Goal: Task Accomplishment & Management: Complete application form

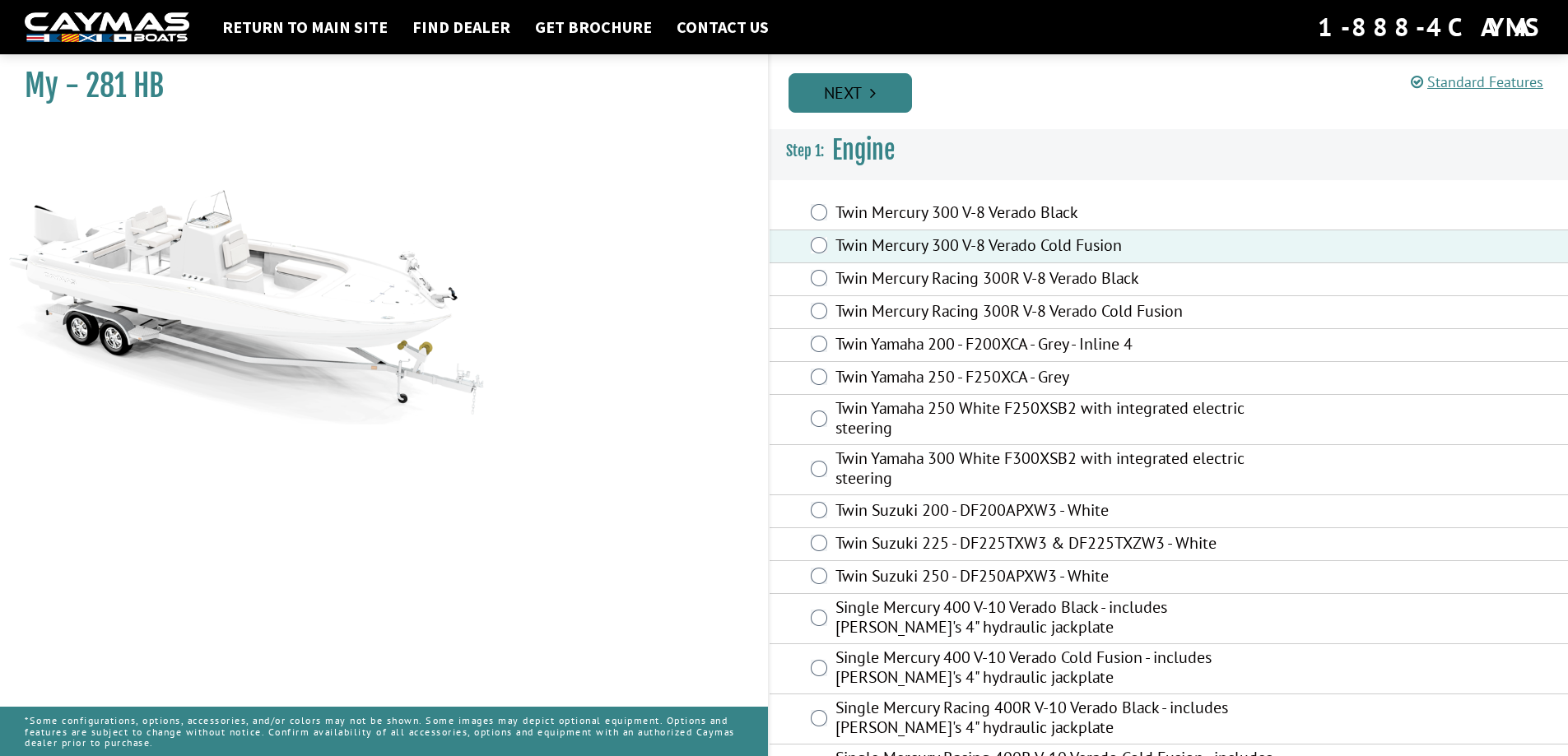
click at [837, 94] on link "Next" at bounding box center [850, 93] width 123 height 39
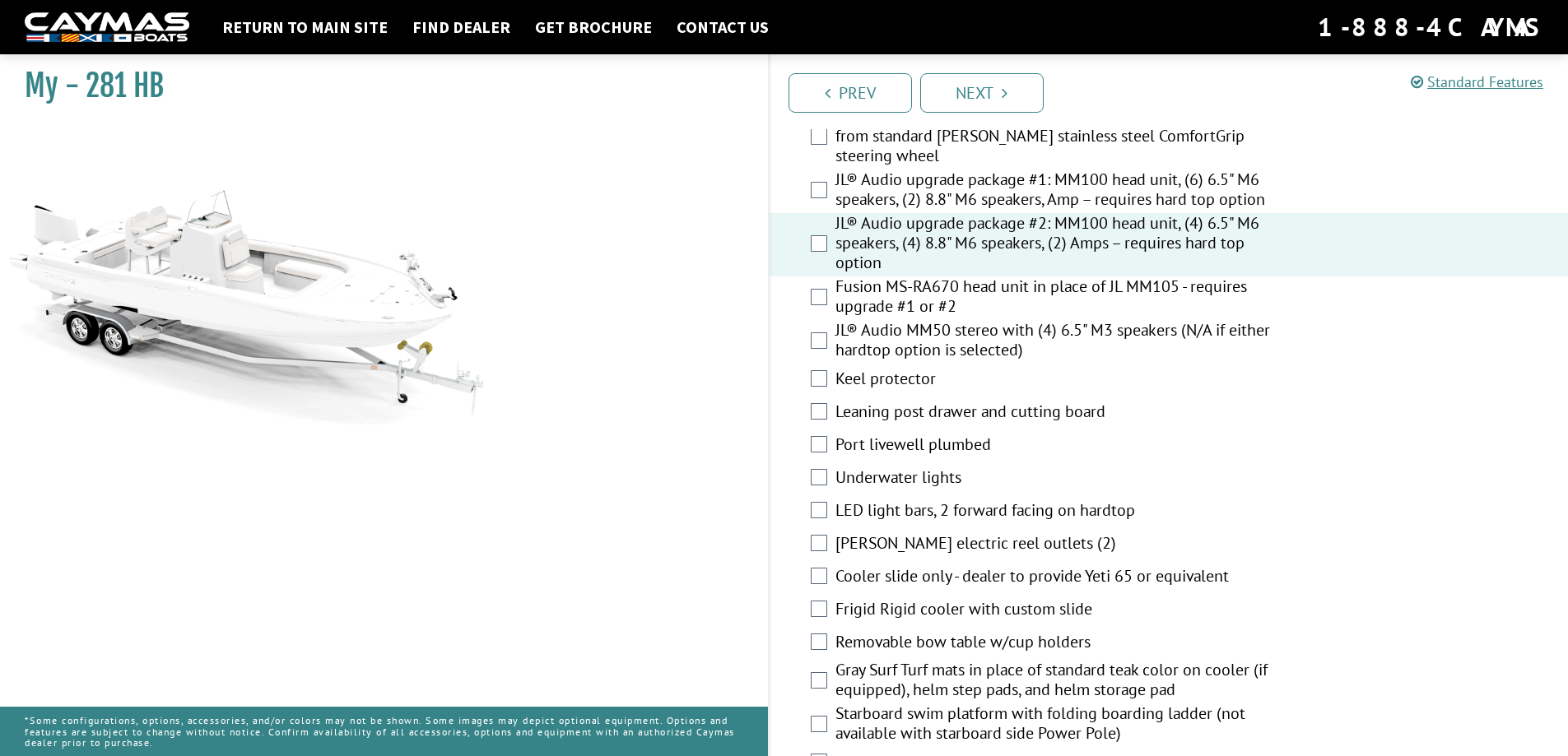
scroll to position [2221, 0]
click at [818, 304] on div "Fusion MS-RA670 head unit in place of JL MM105 - requires upgrade #1 or #2" at bounding box center [1169, 297] width 799 height 44
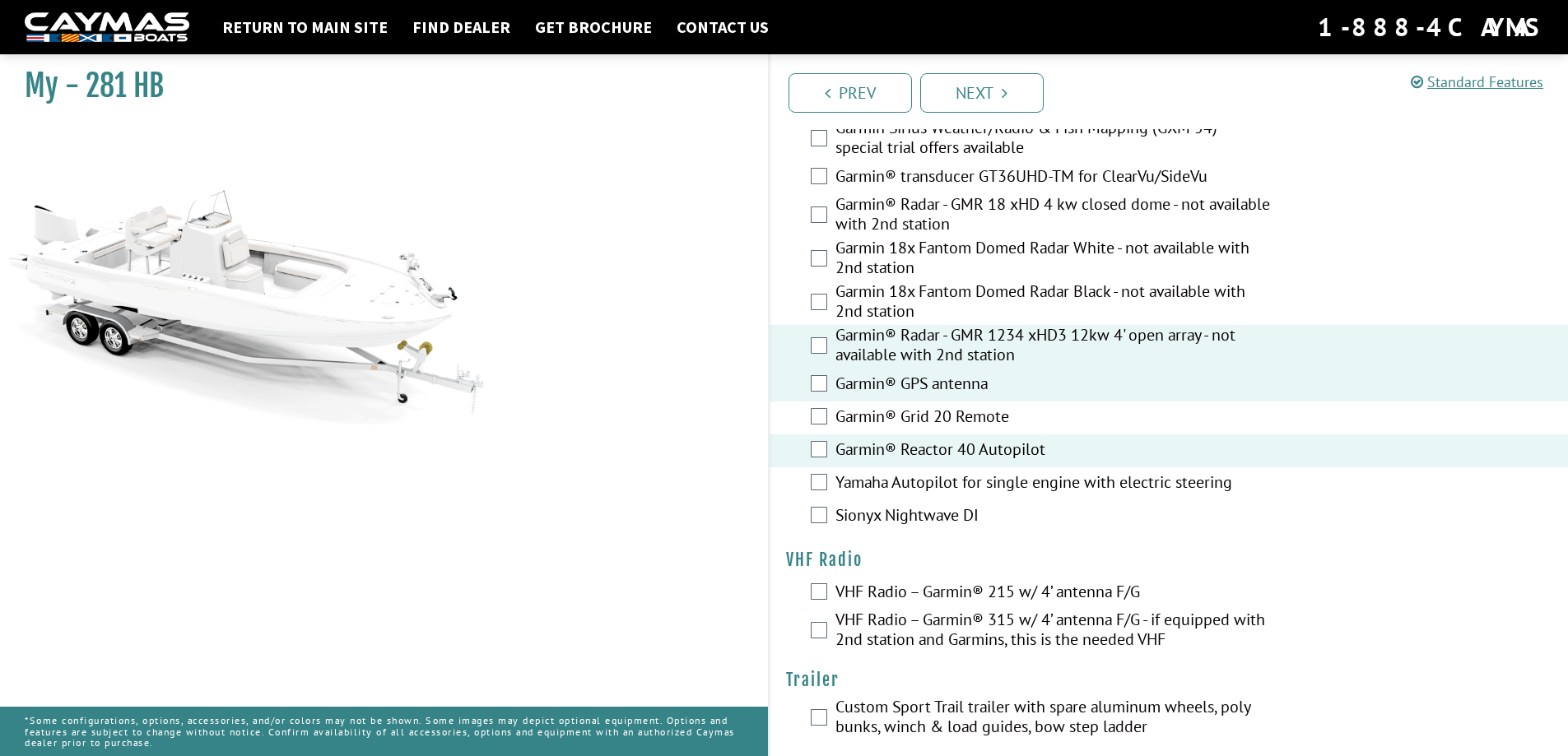
scroll to position [4530, 0]
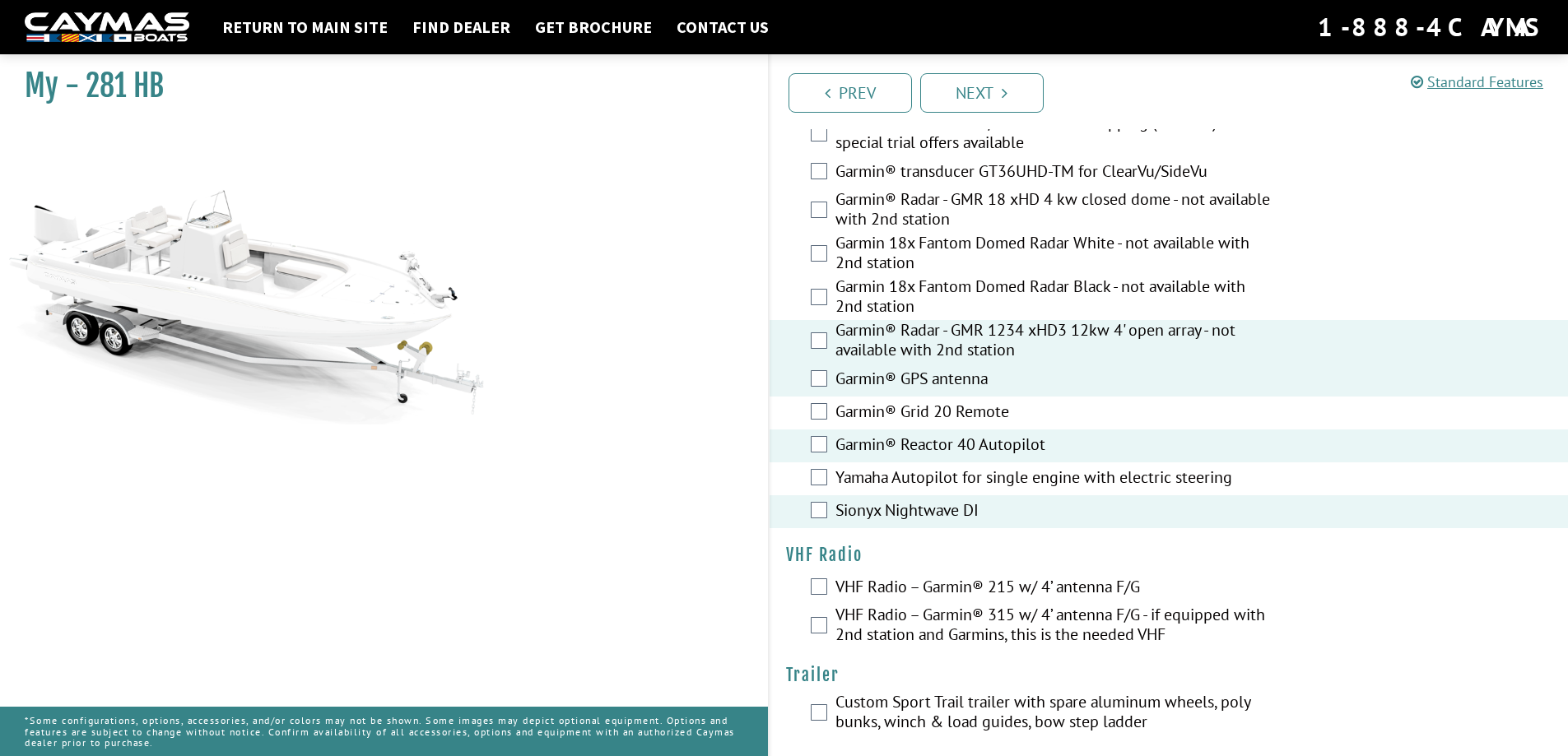
click at [820, 584] on div "VHF Radio – Garmin® 215 w/ 4’ antenna F/G" at bounding box center [1169, 588] width 799 height 33
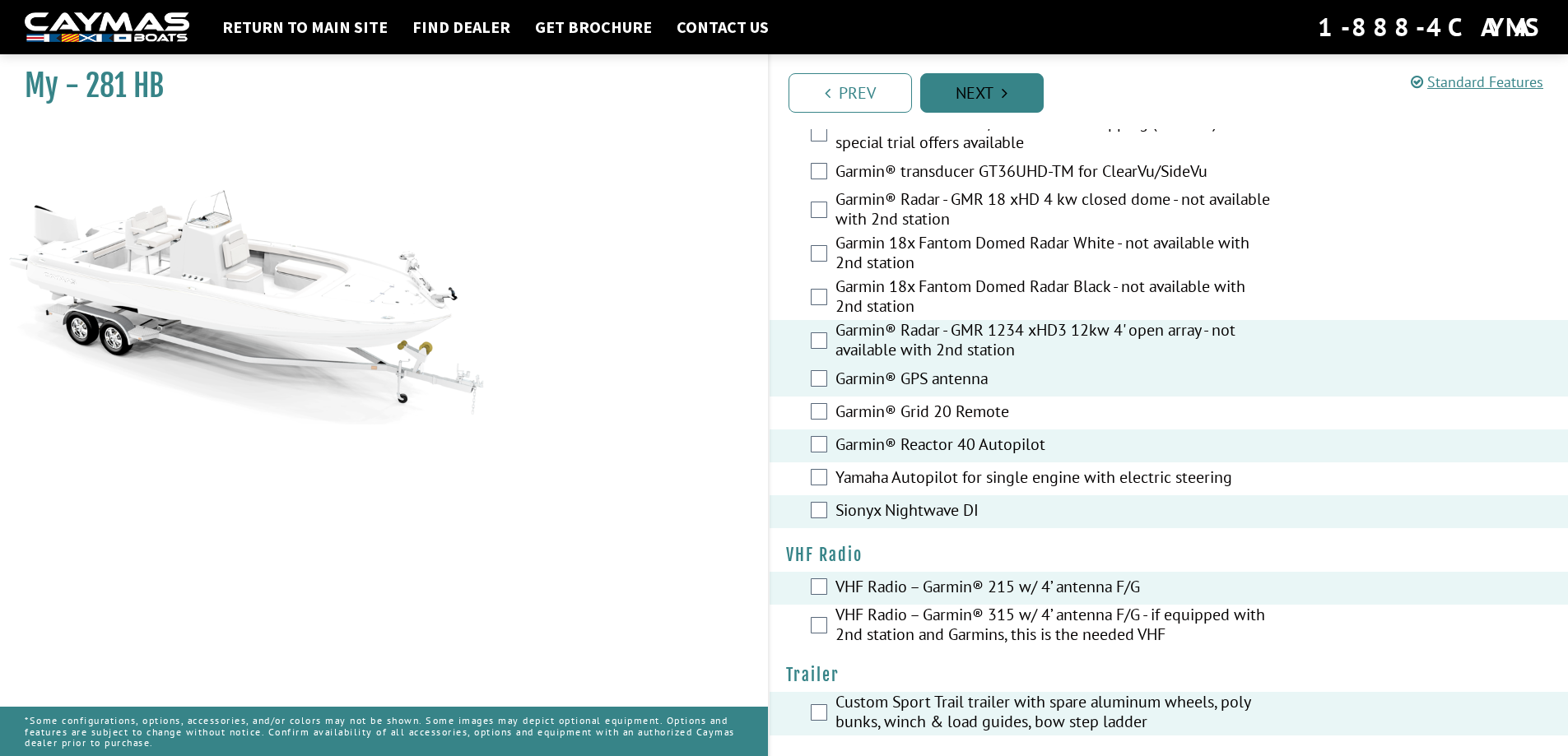
click at [975, 105] on link "Next" at bounding box center [982, 93] width 123 height 39
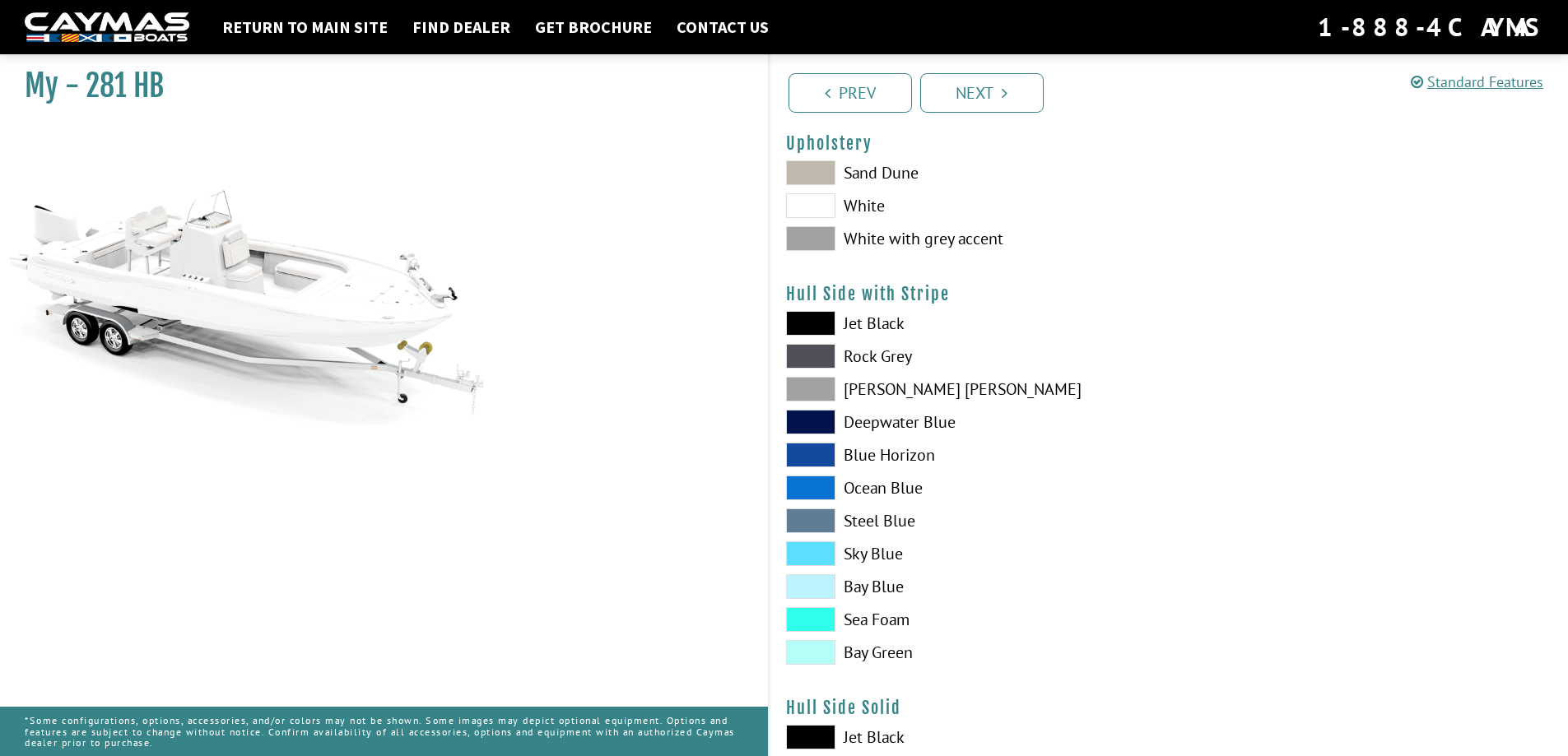
scroll to position [165, 0]
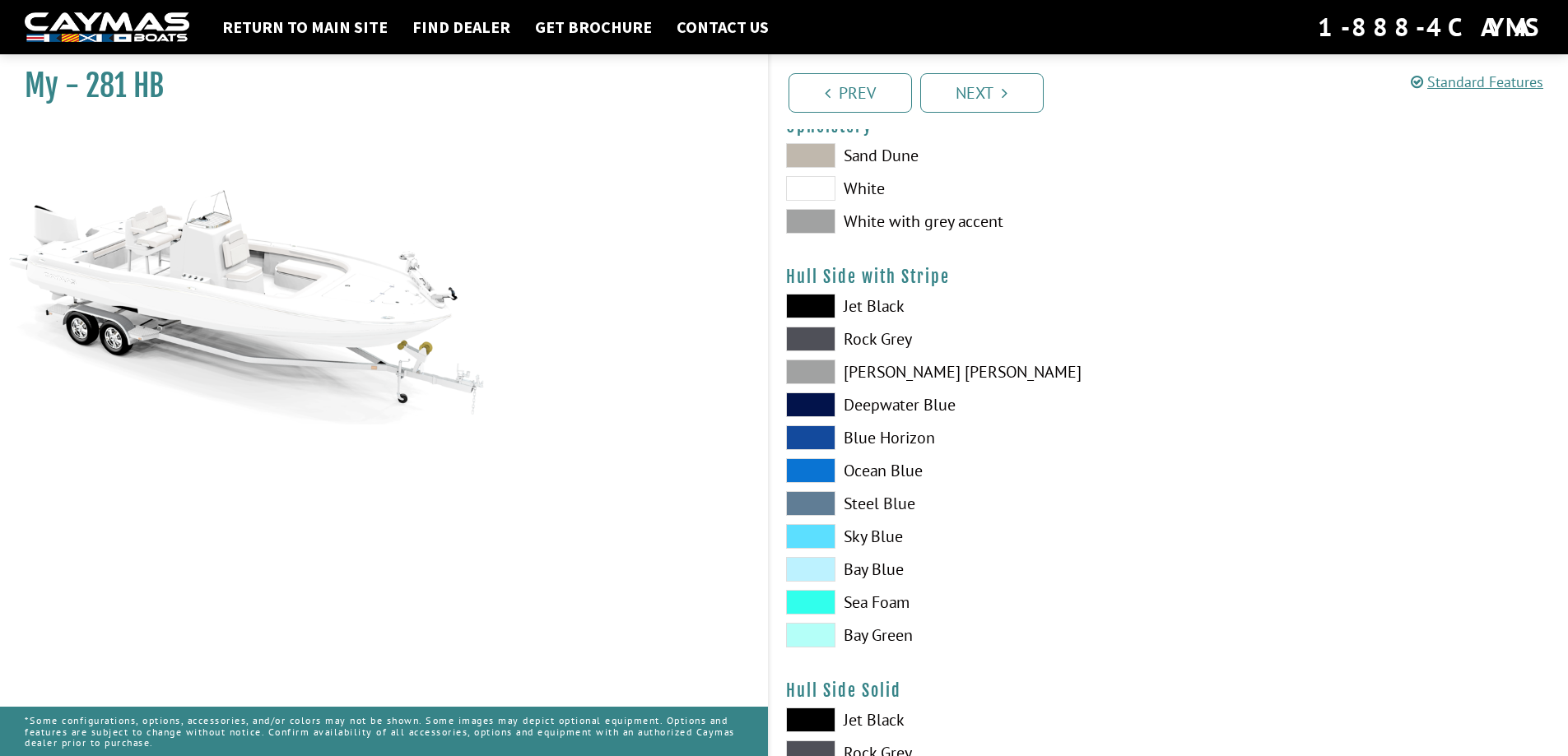
click at [826, 602] on span at bounding box center [811, 602] width 50 height 25
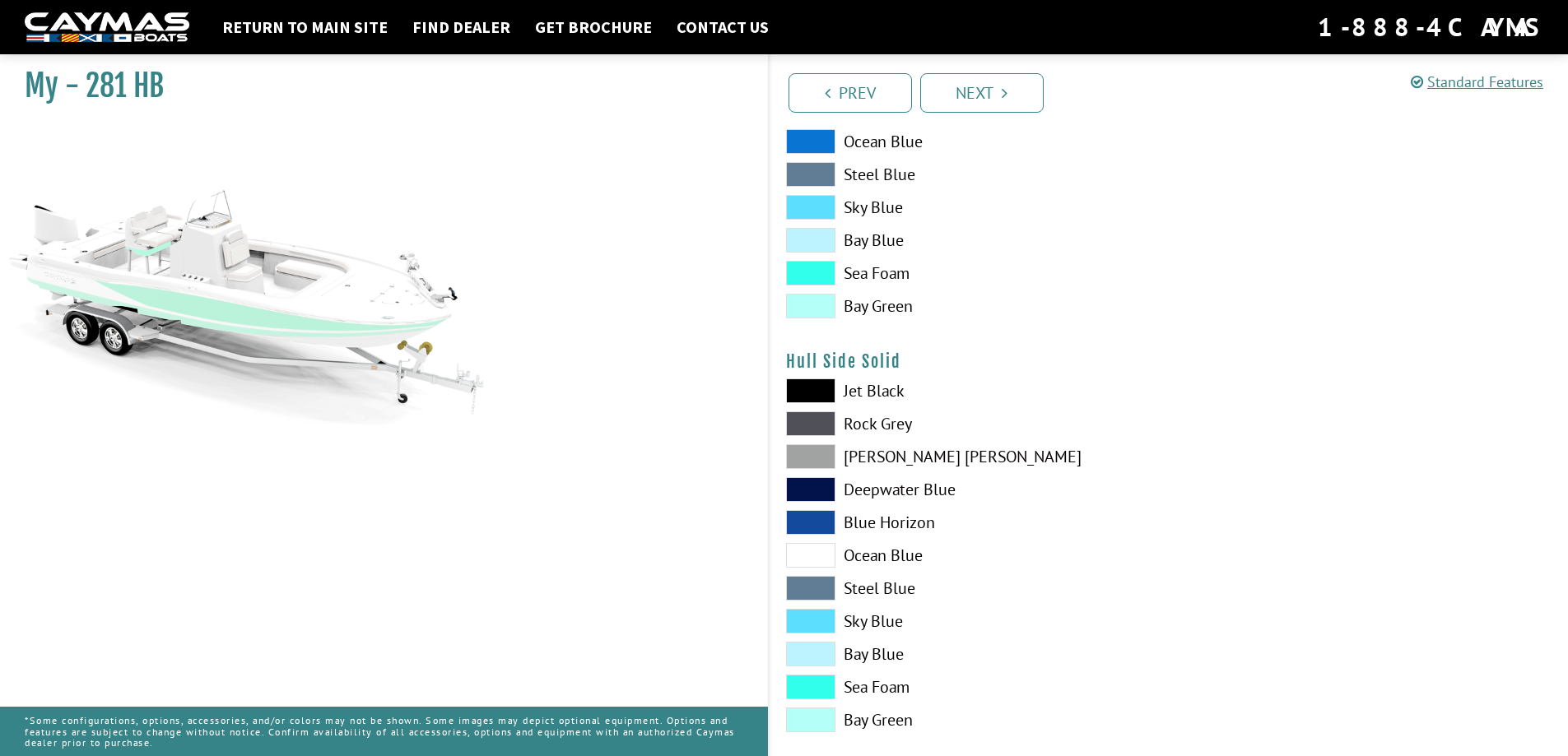
scroll to position [576, 0]
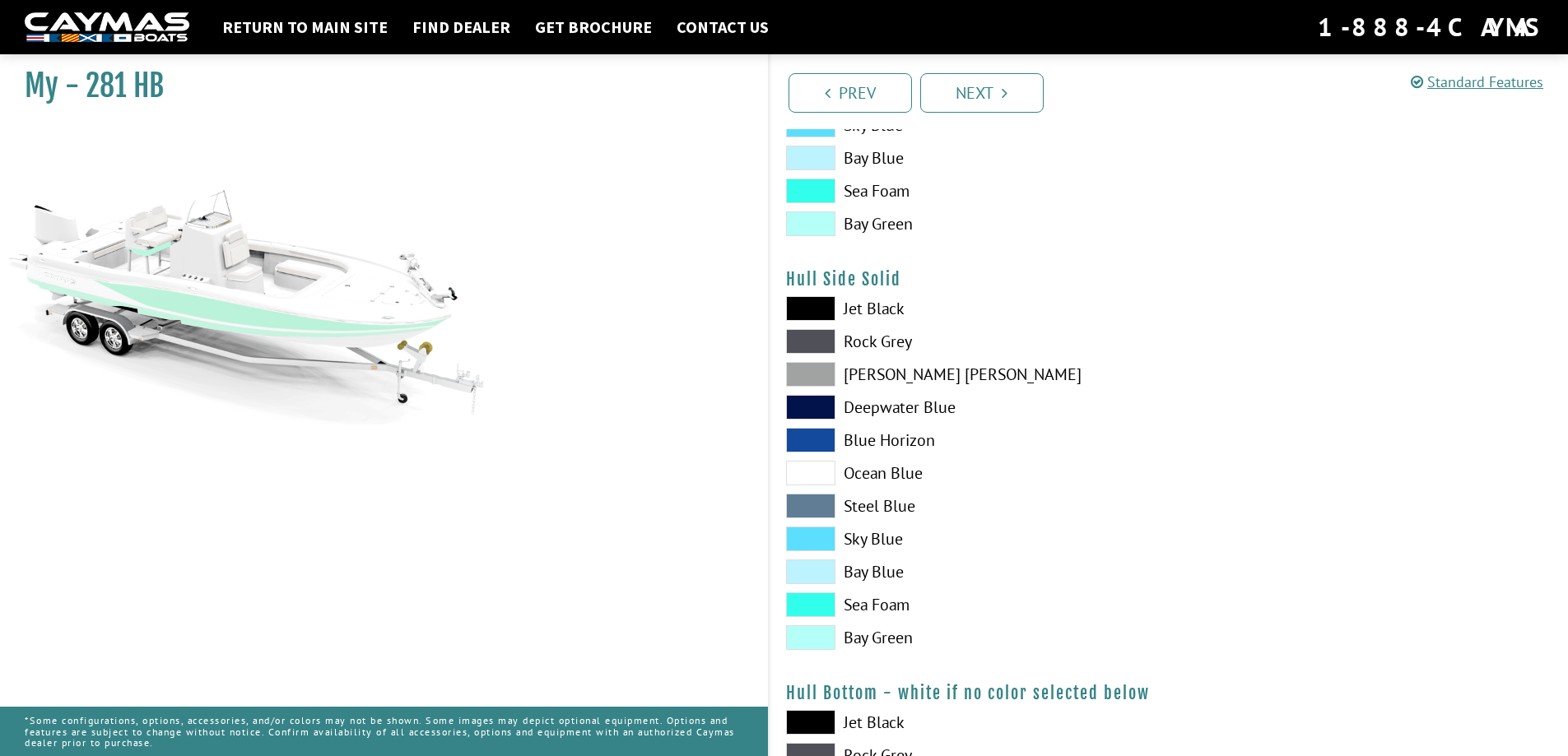
click at [812, 606] on span at bounding box center [811, 604] width 50 height 25
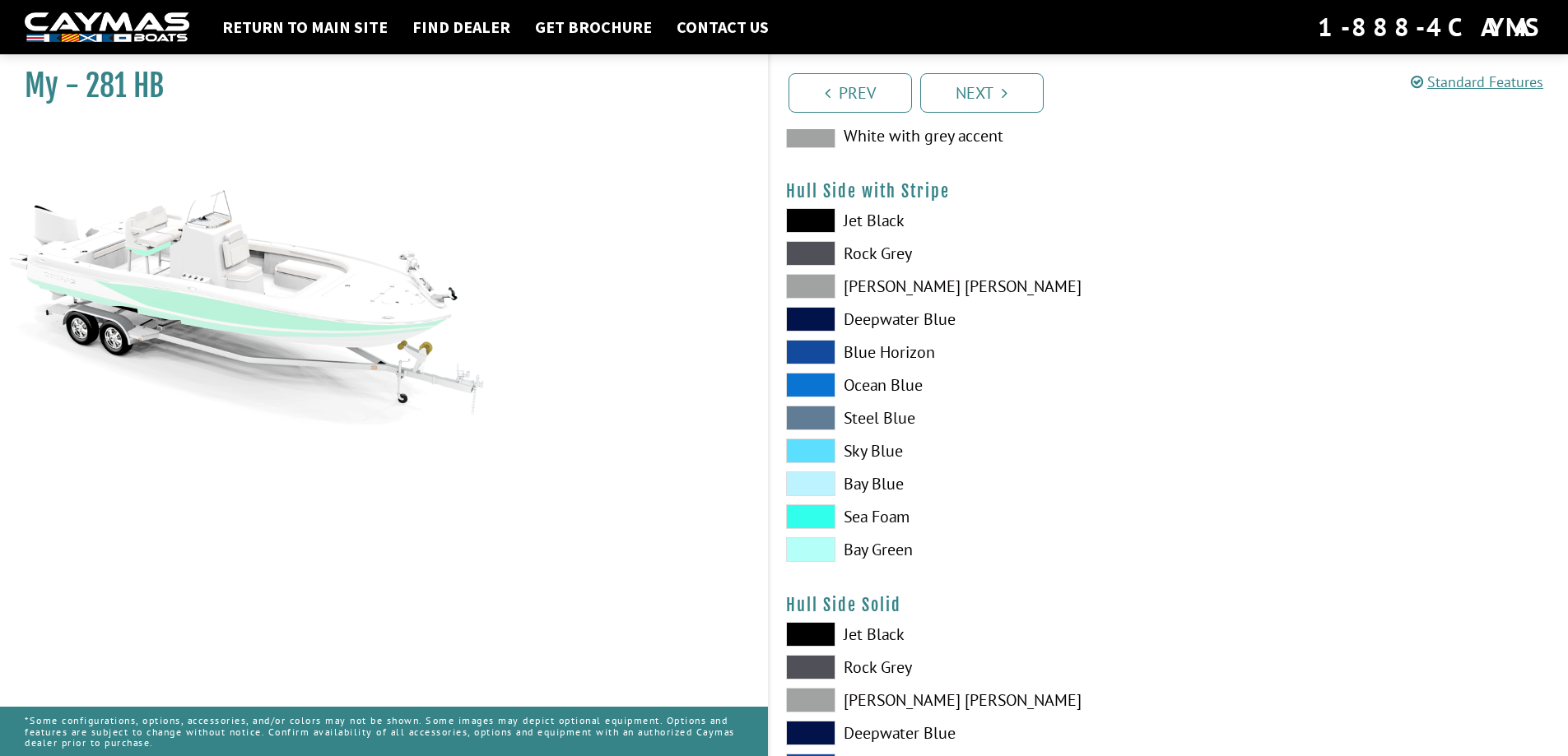
scroll to position [247, 0]
click at [819, 526] on span at bounding box center [811, 519] width 50 height 25
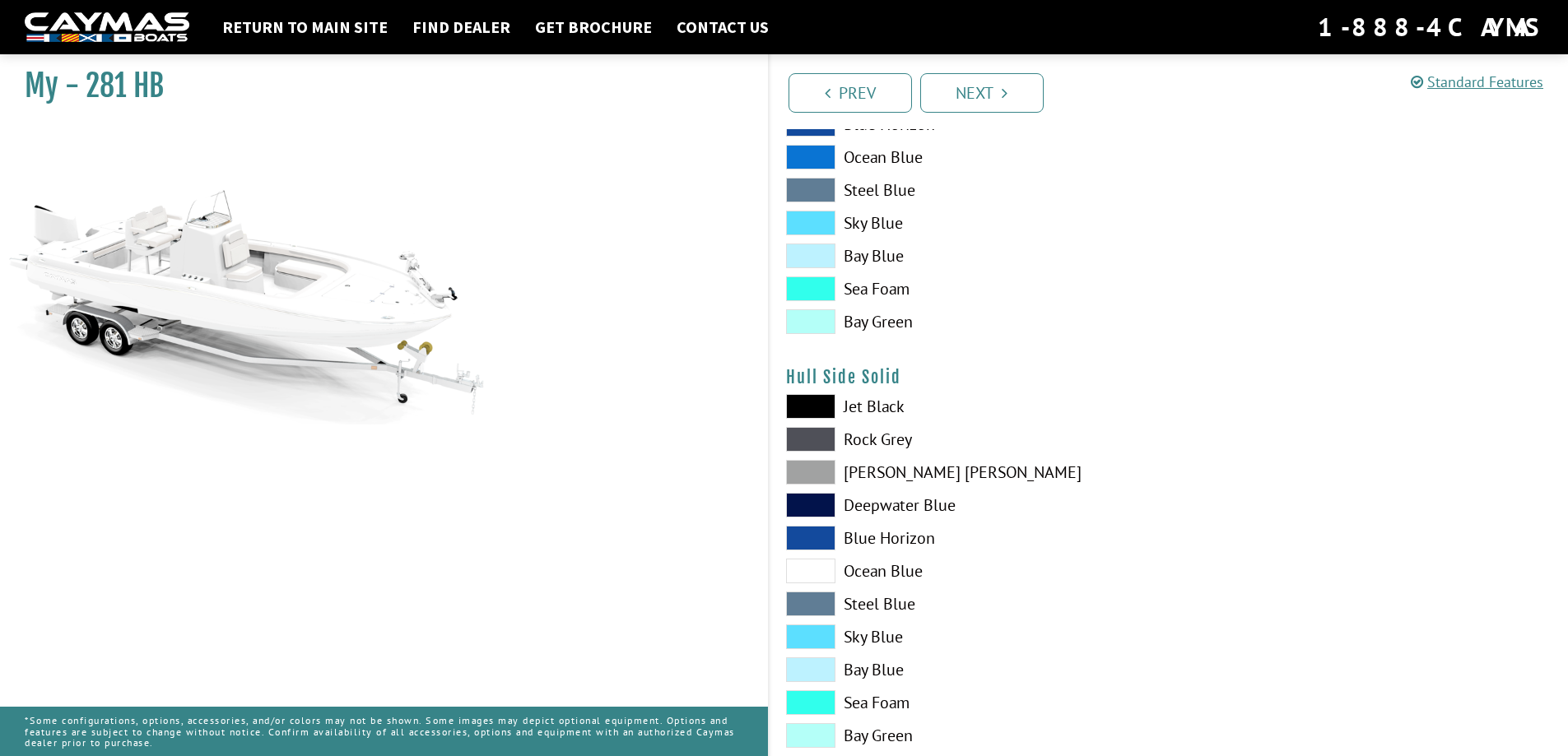
scroll to position [494, 0]
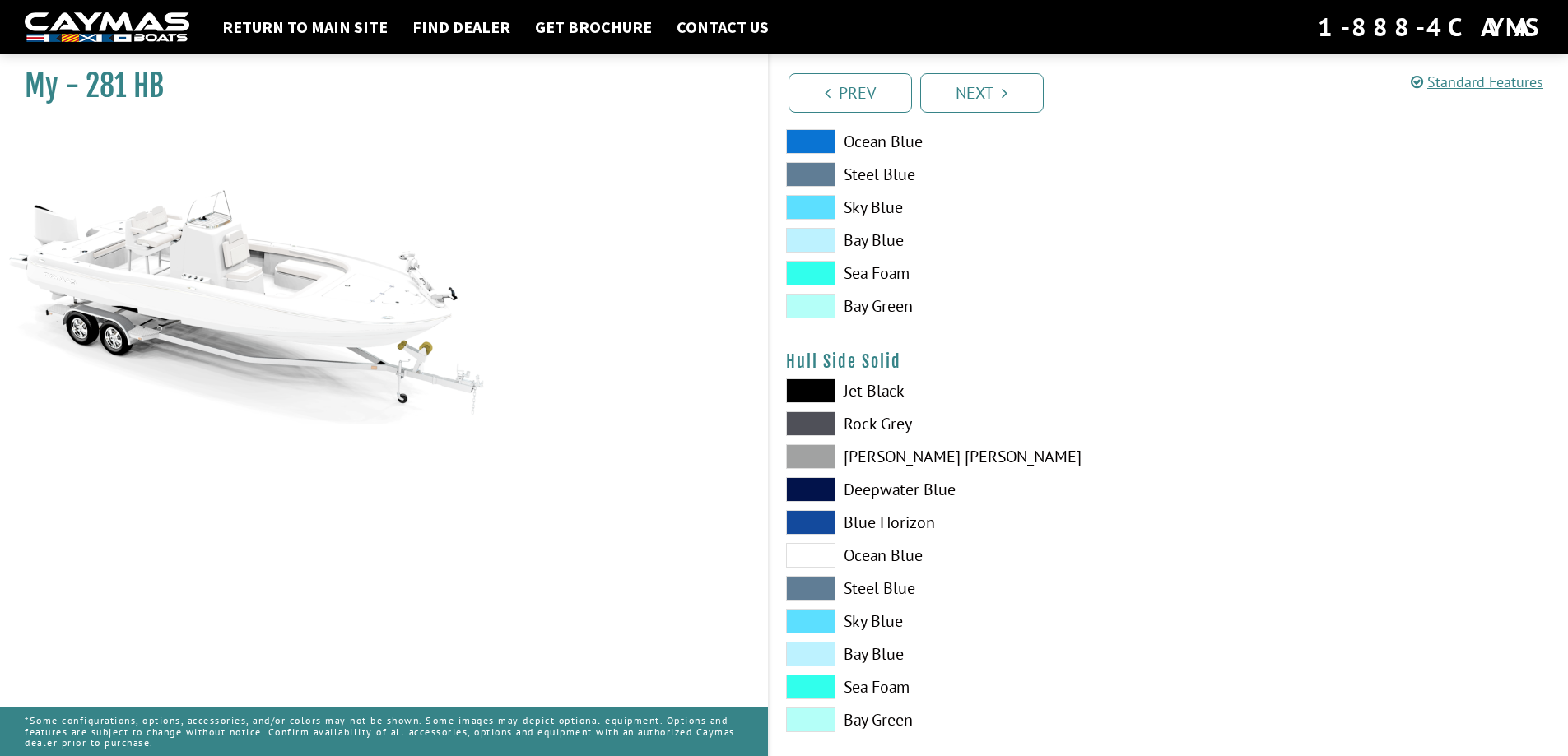
click at [814, 397] on span at bounding box center [811, 390] width 50 height 25
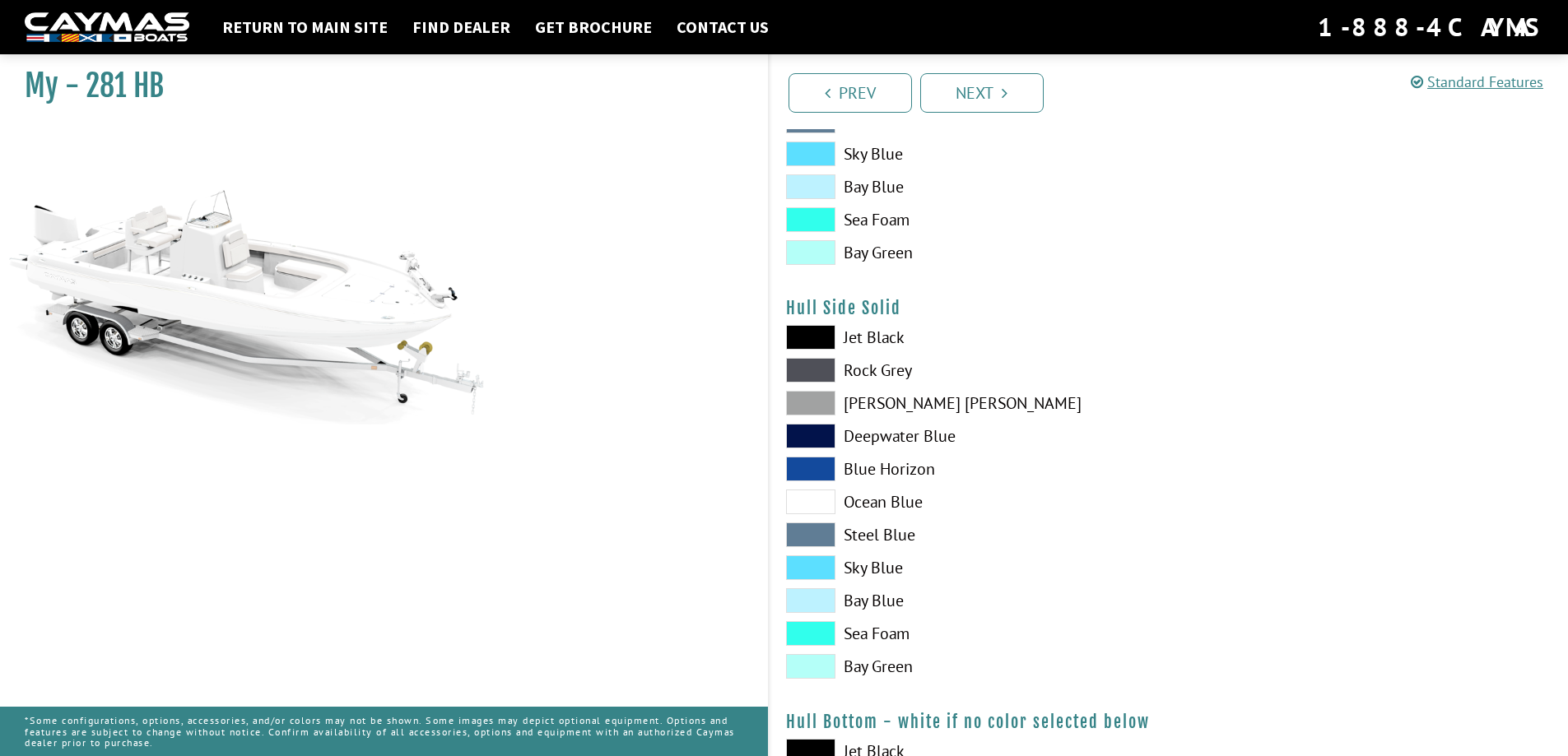
scroll to position [576, 0]
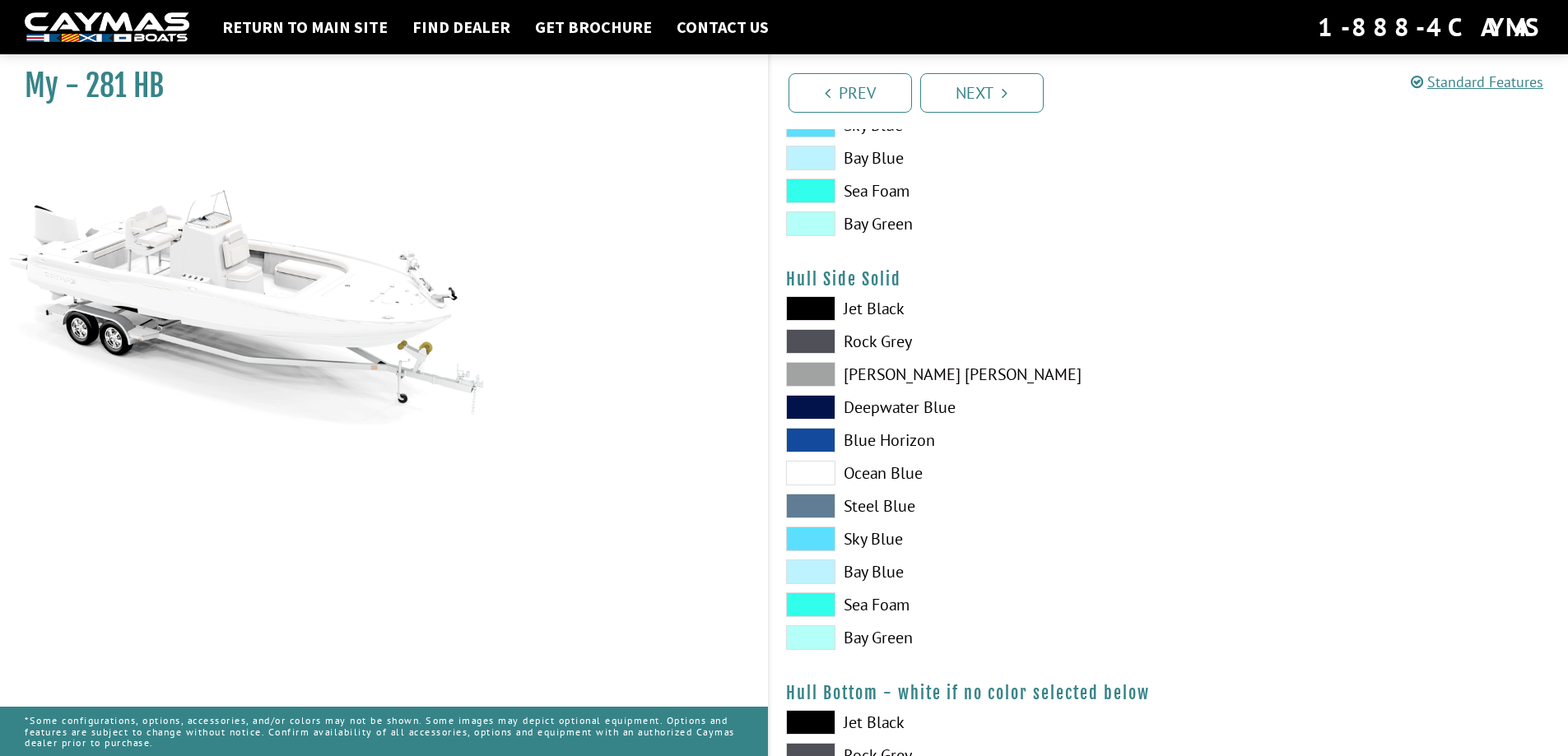
click at [807, 612] on span at bounding box center [811, 604] width 50 height 25
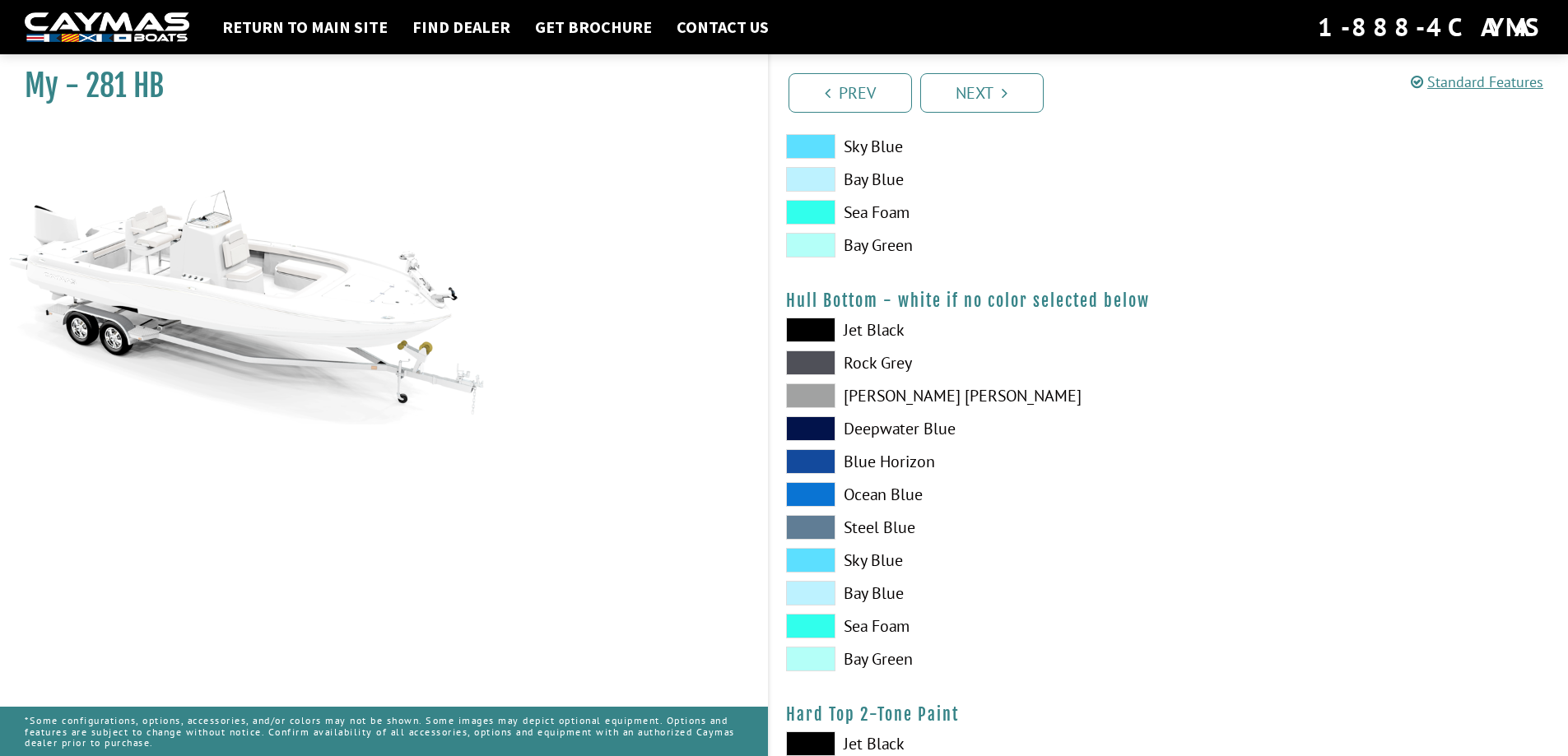
scroll to position [987, 0]
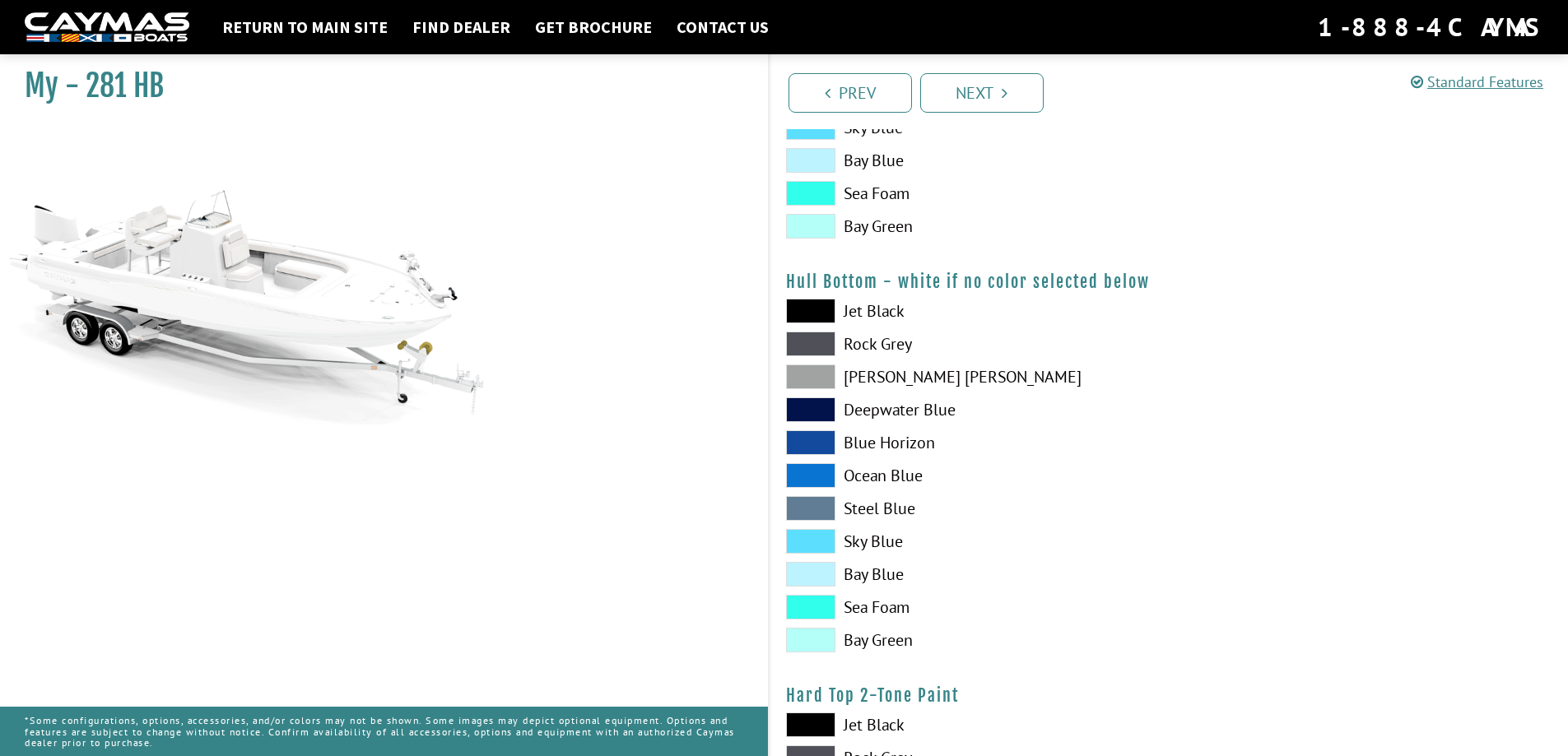
click at [813, 607] on span at bounding box center [811, 607] width 50 height 25
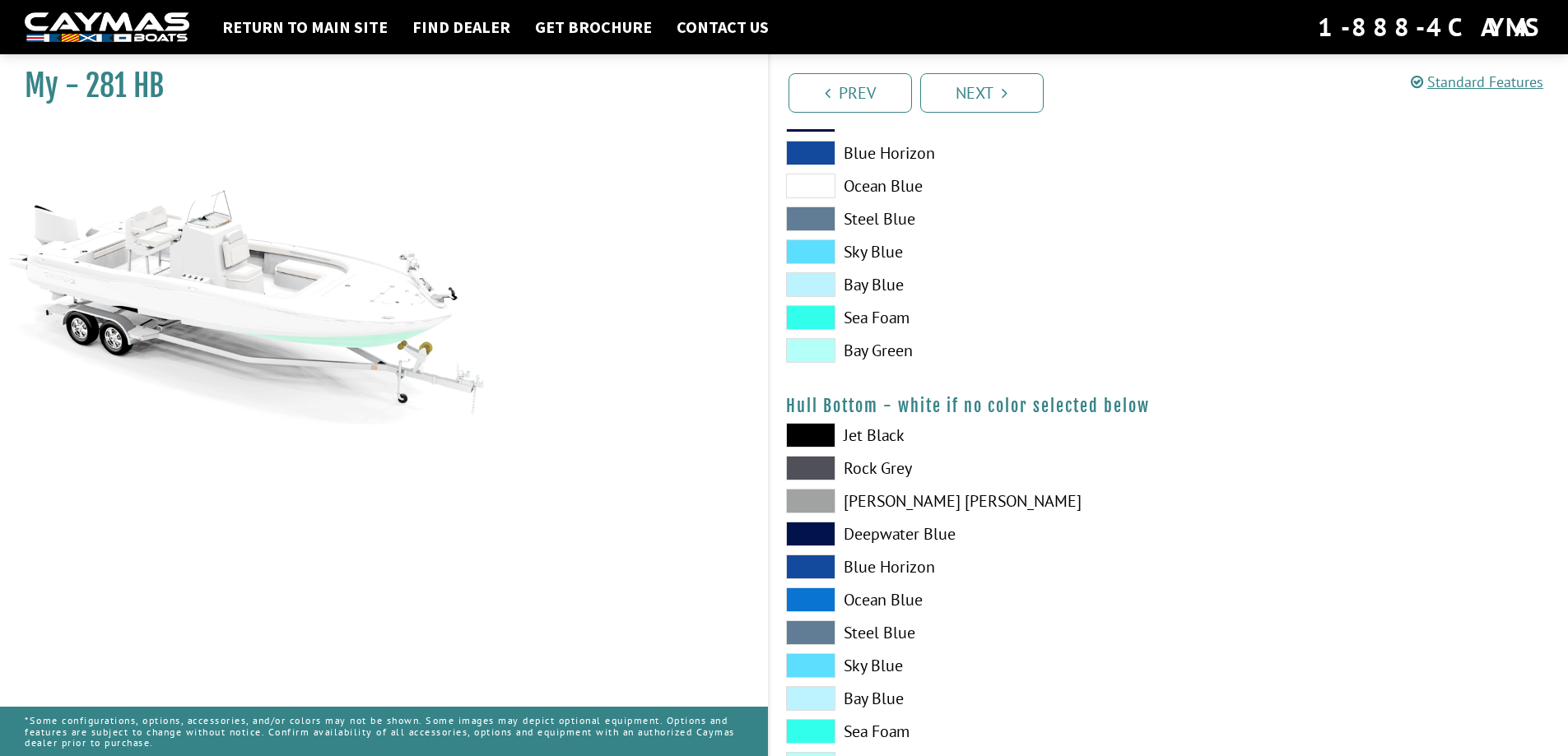
scroll to position [741, 0]
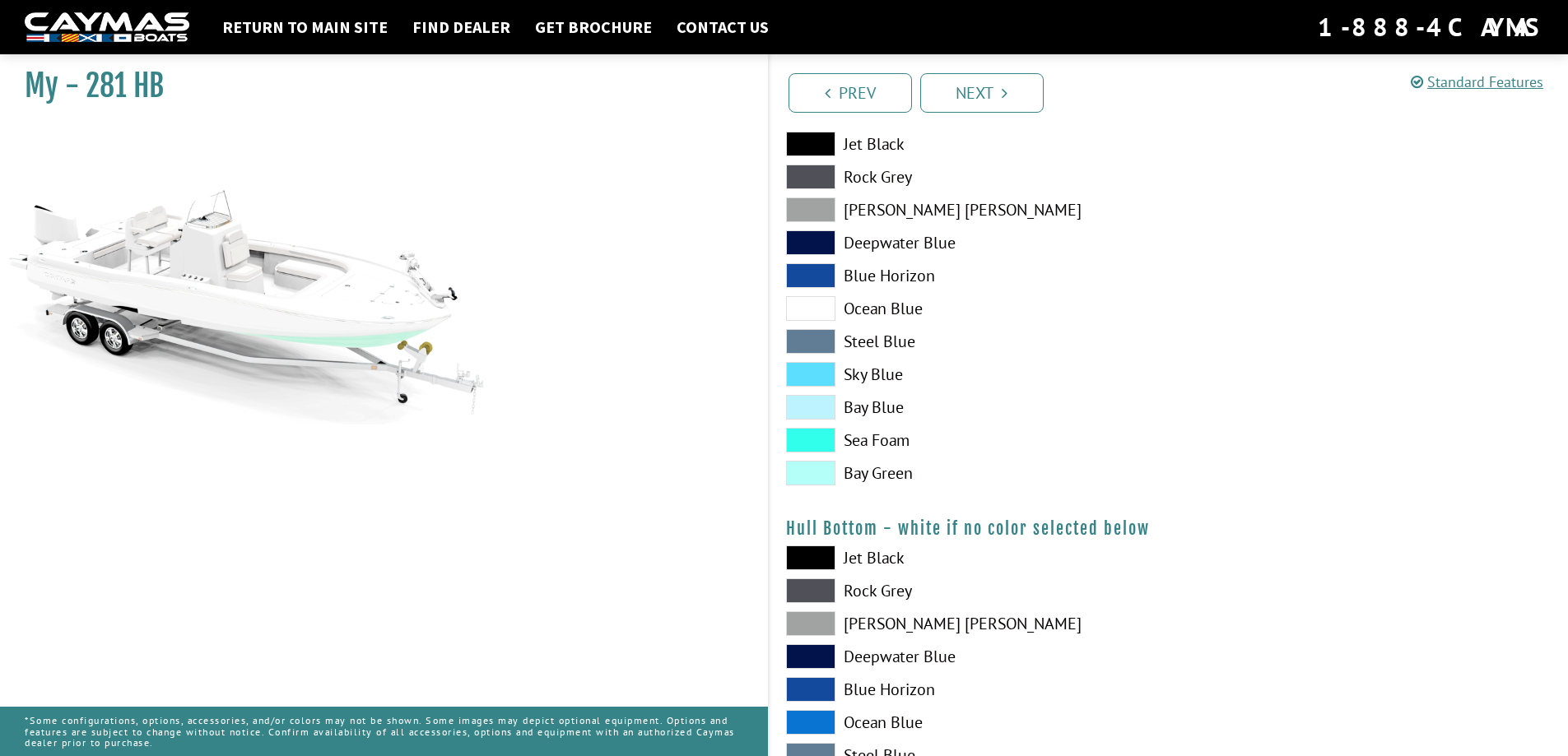
click at [807, 460] on div "Jet Black Rock Grey Dove Gray Deepwater Blue Blue Horizon Ocean Blue" at bounding box center [969, 313] width 399 height 362
click at [813, 373] on span at bounding box center [811, 374] width 50 height 25
click at [813, 440] on span at bounding box center [811, 440] width 50 height 25
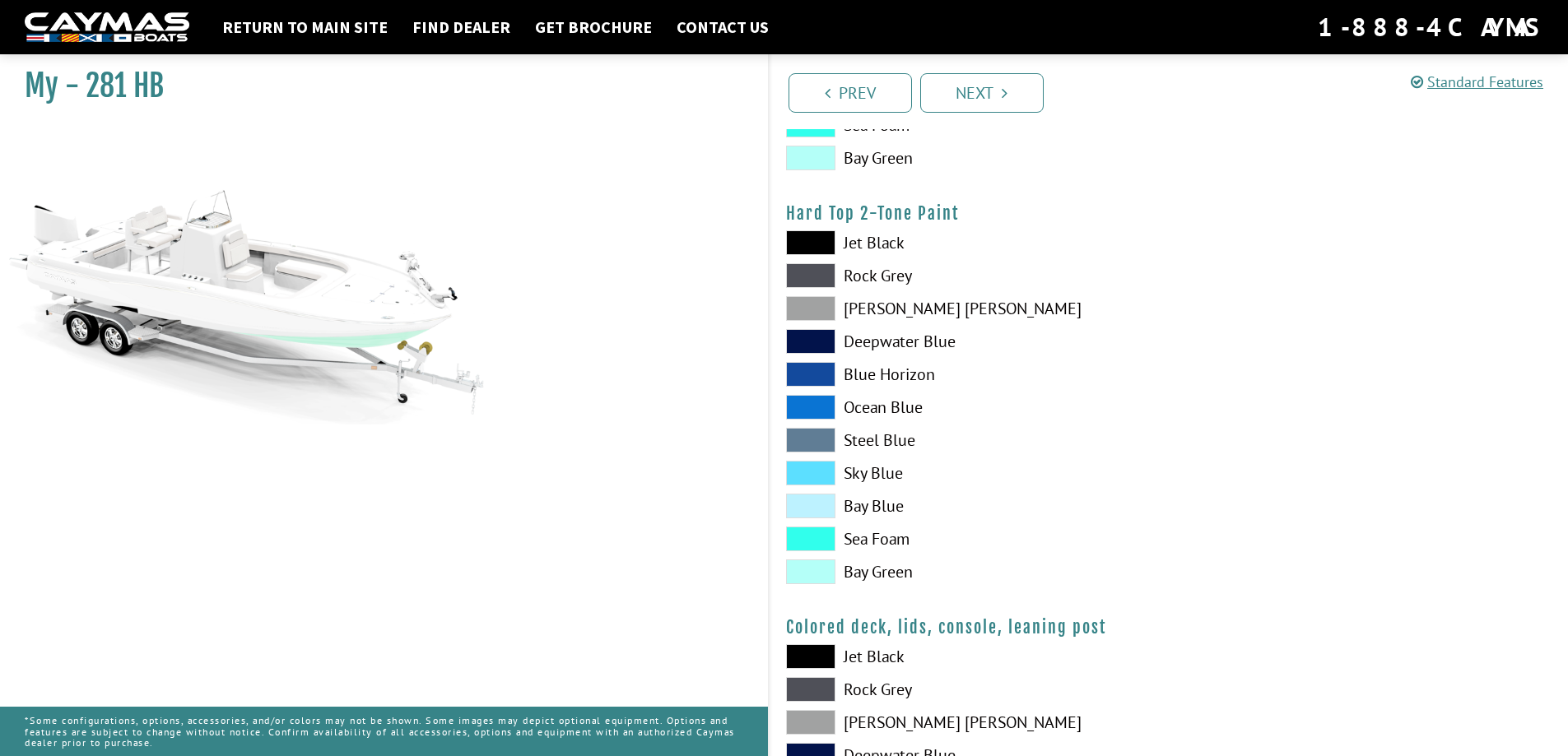
scroll to position [1563, 0]
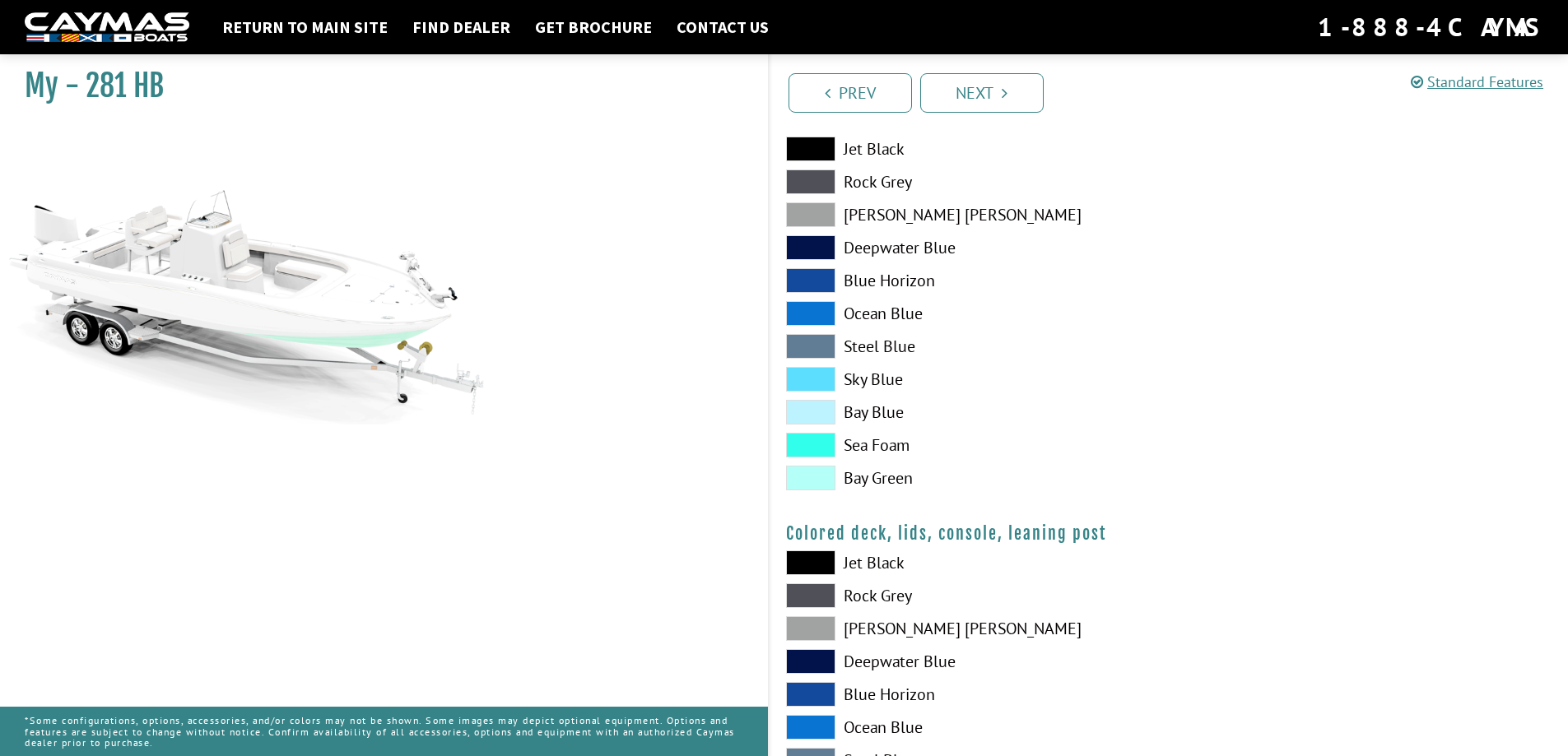
click at [820, 445] on span at bounding box center [811, 445] width 50 height 25
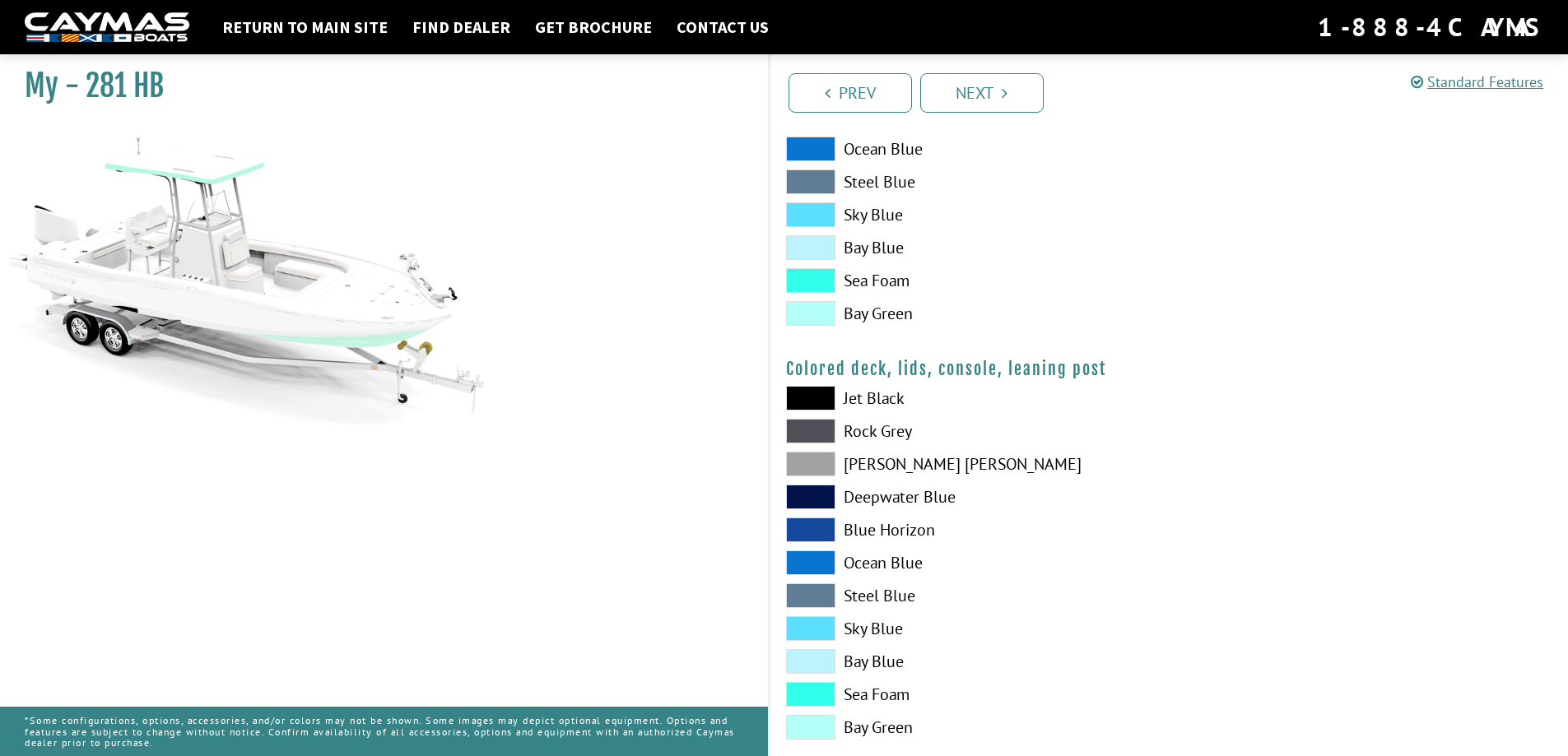
scroll to position [1760, 0]
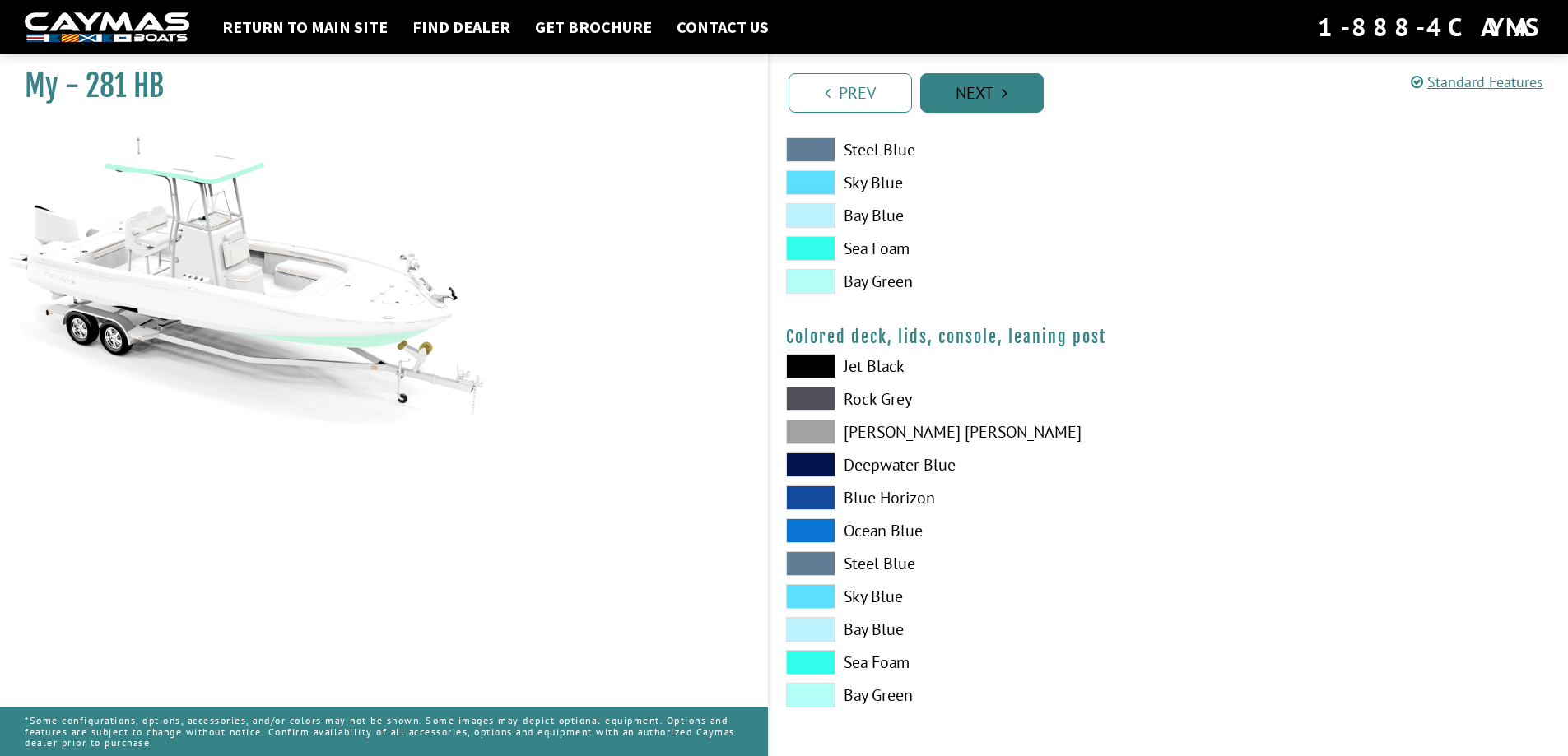
click at [980, 99] on link "Next" at bounding box center [982, 93] width 123 height 39
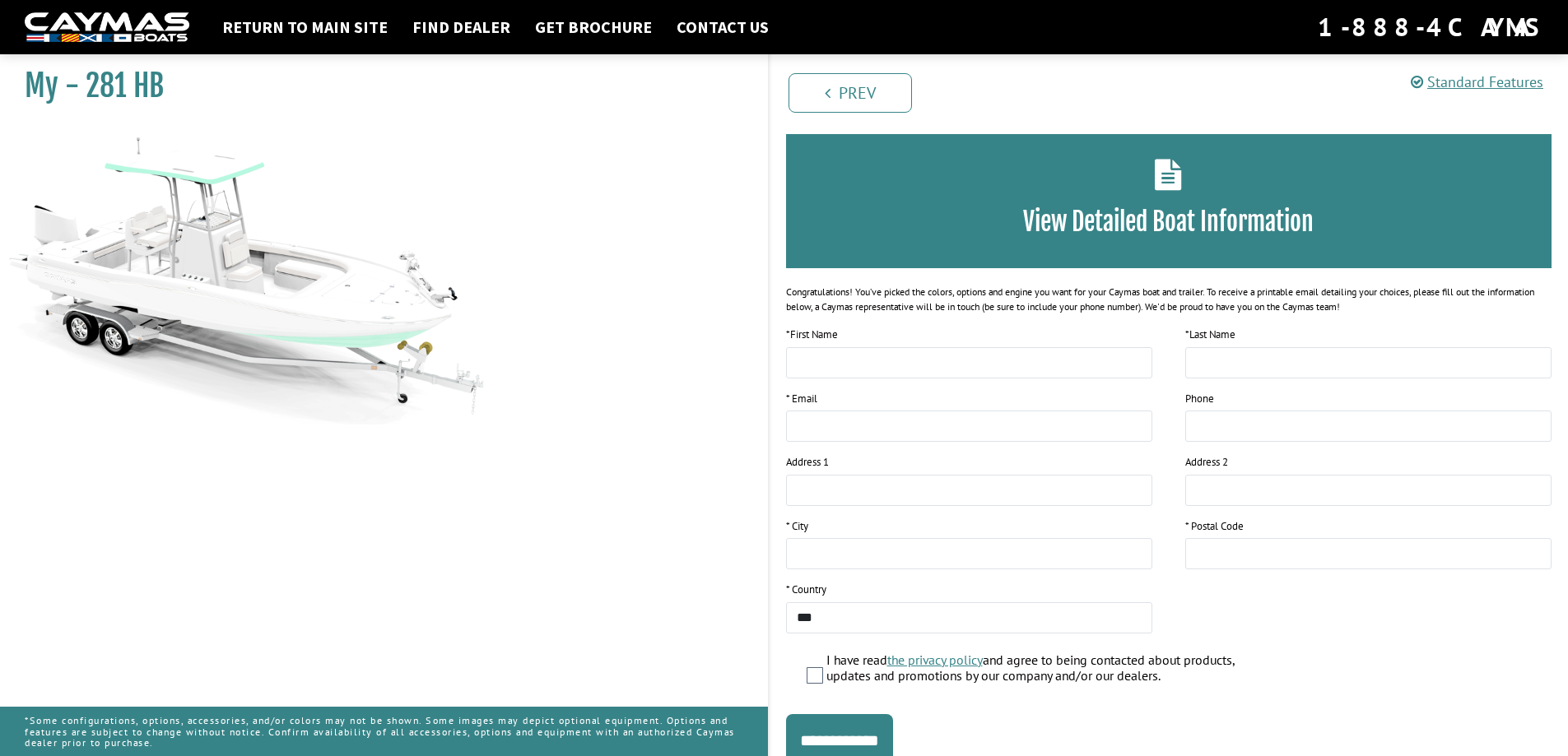
scroll to position [0, 0]
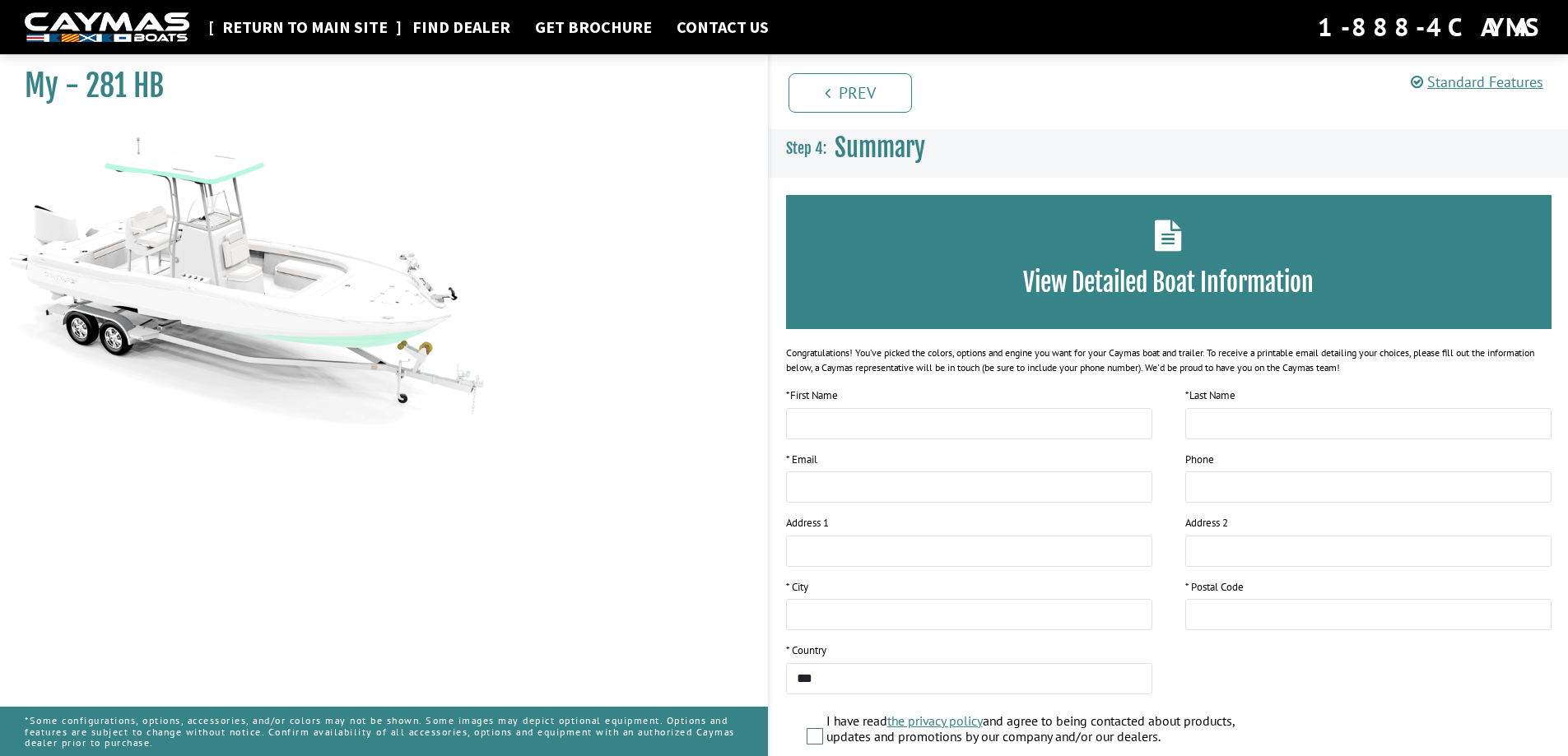
click at [305, 26] on link "Return to main site" at bounding box center [304, 26] width 182 height 21
